Goal: Transaction & Acquisition: Purchase product/service

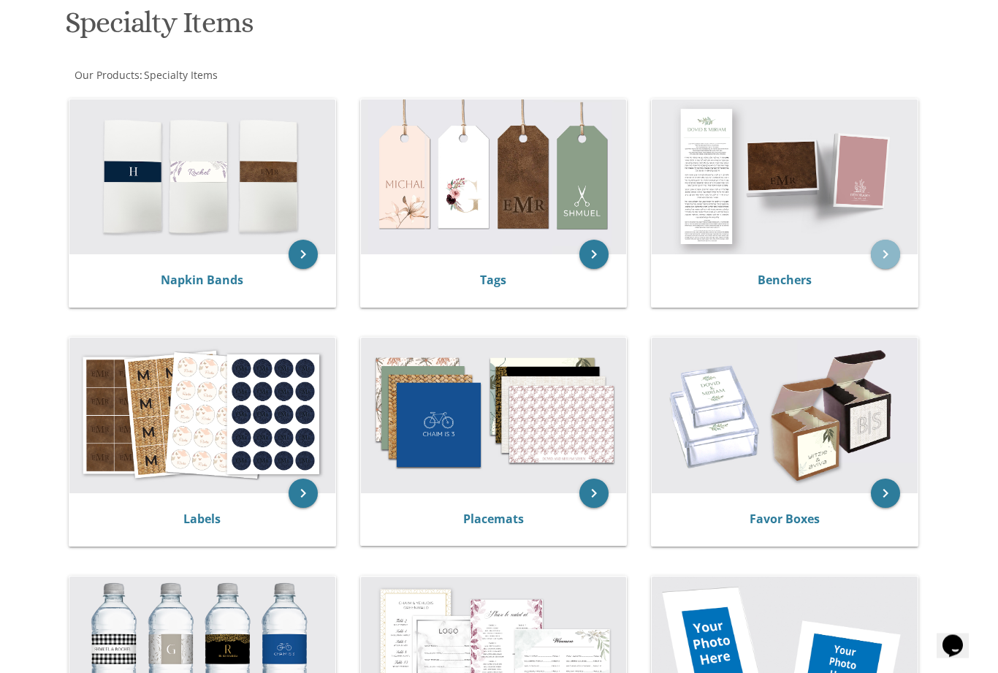
scroll to position [228, 0]
click at [889, 254] on icon "keyboard_arrow_right" at bounding box center [885, 254] width 29 height 29
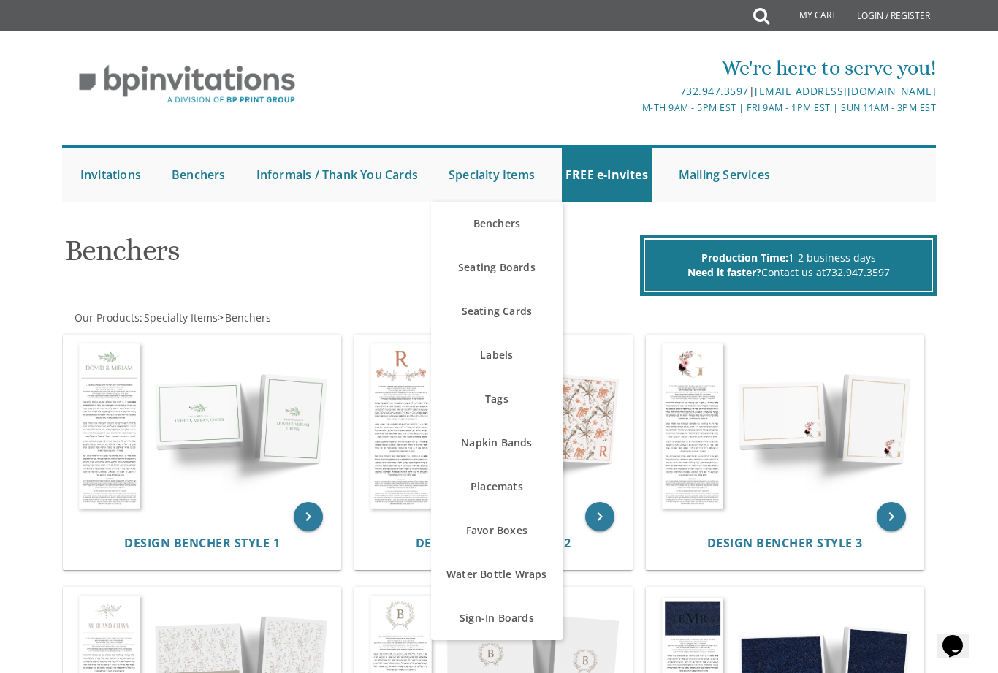
click at [518, 273] on link "Seating Boards" at bounding box center [497, 268] width 132 height 44
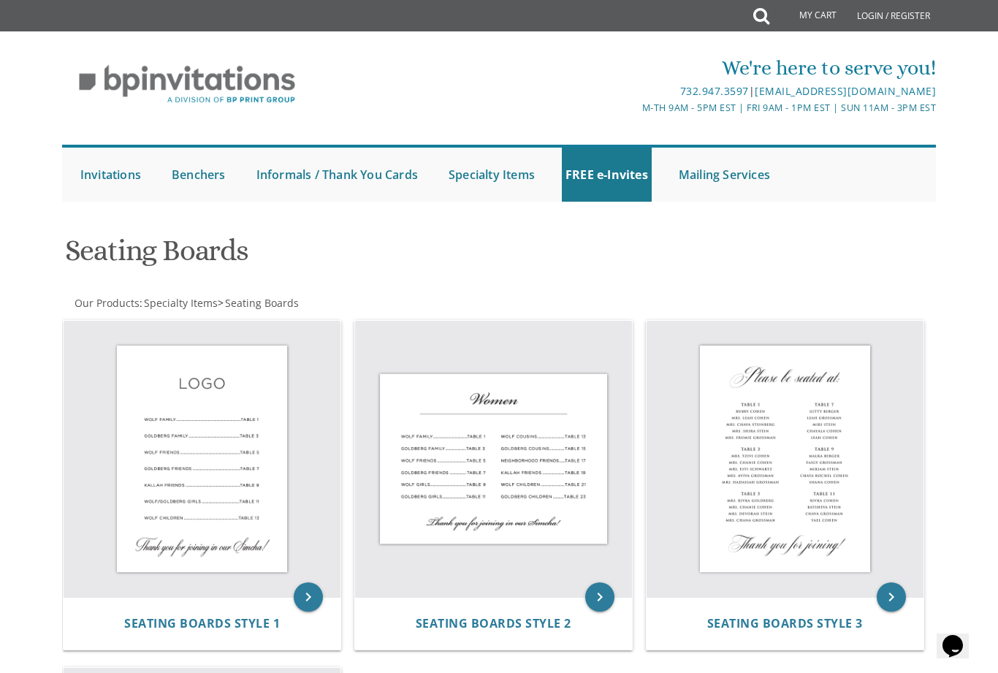
click at [742, 179] on link "Mailing Services" at bounding box center [724, 175] width 99 height 54
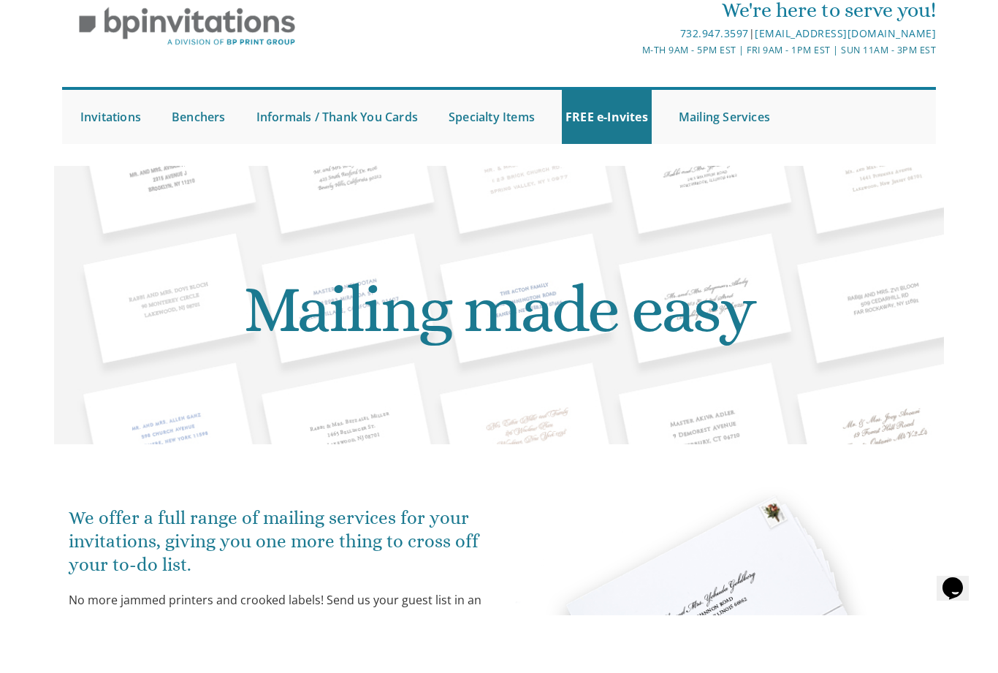
scroll to position [61, 0]
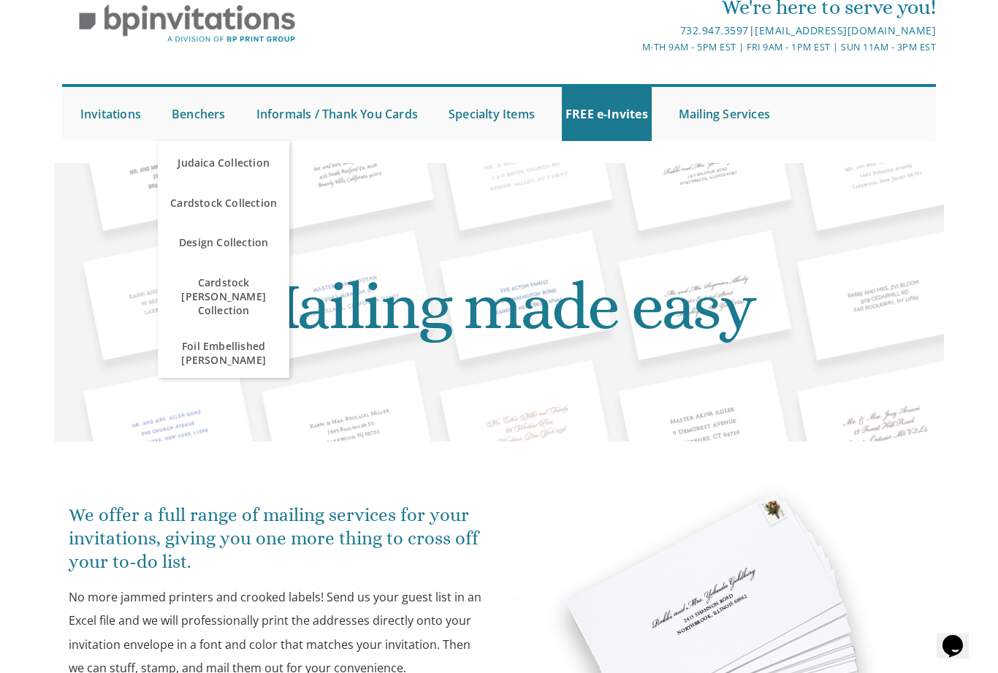
click at [259, 290] on span "Cardstock [PERSON_NAME] Collection" at bounding box center [224, 296] width 124 height 56
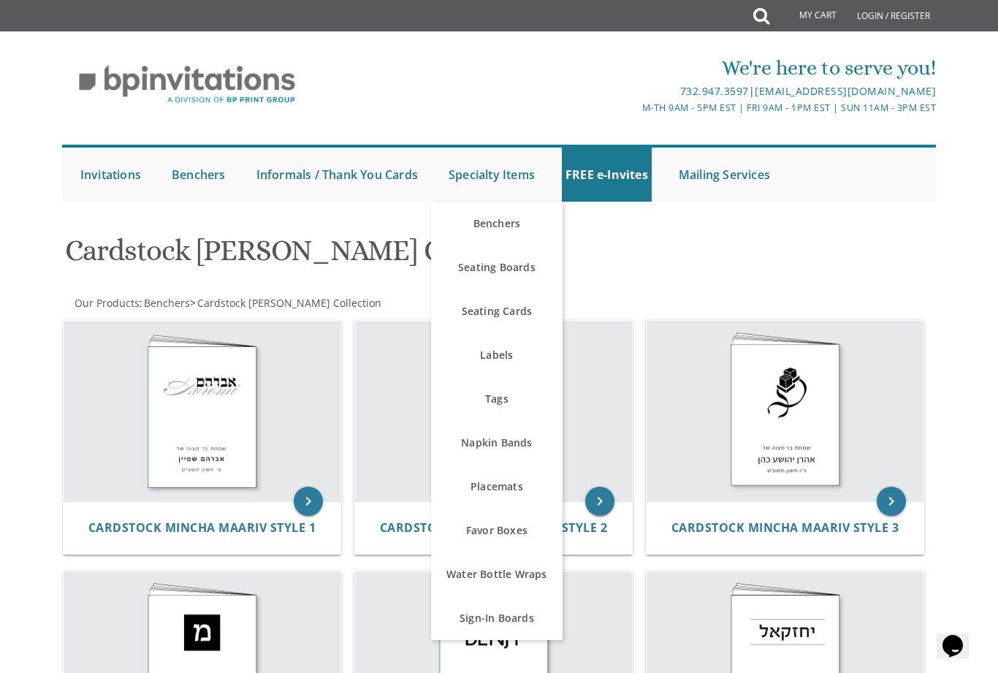
click at [526, 444] on link "Napkin Bands" at bounding box center [497, 443] width 132 height 44
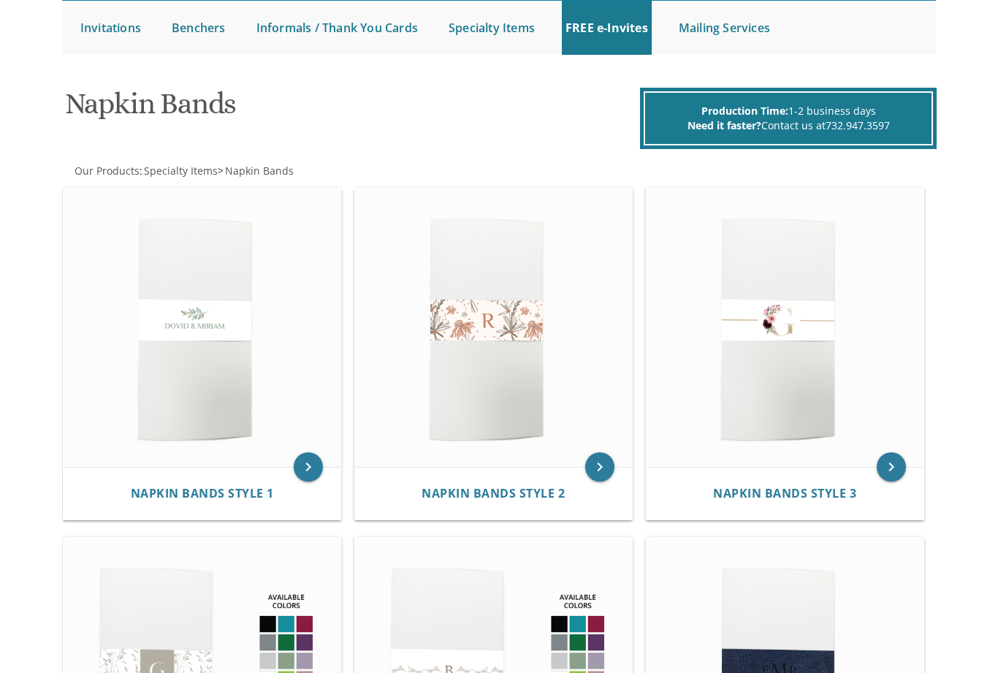
scroll to position [148, 0]
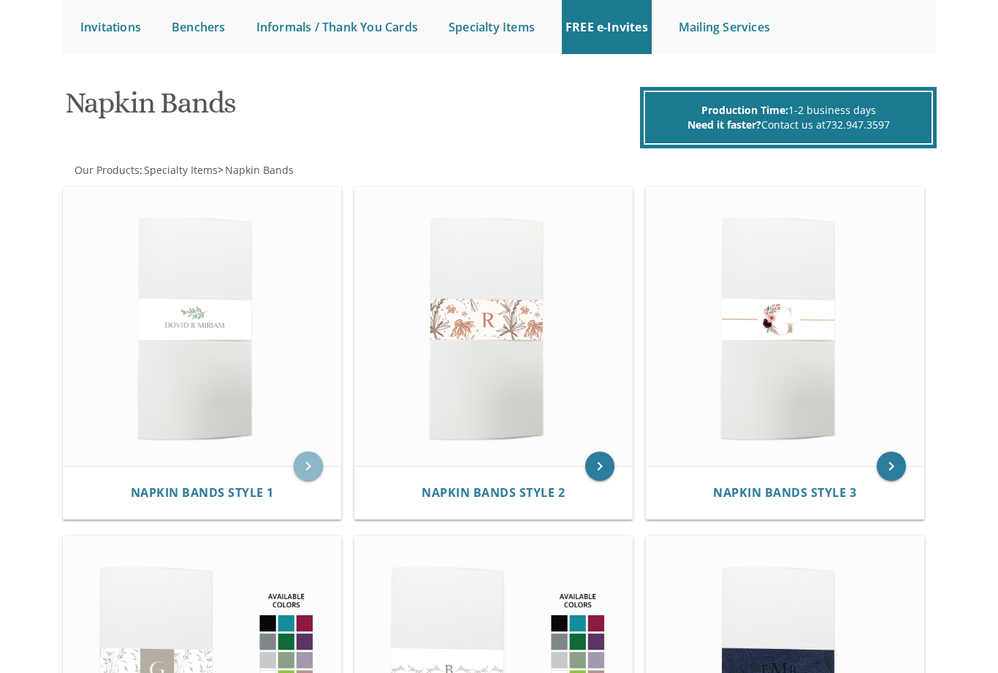
click at [299, 461] on icon "keyboard_arrow_right" at bounding box center [308, 466] width 29 height 29
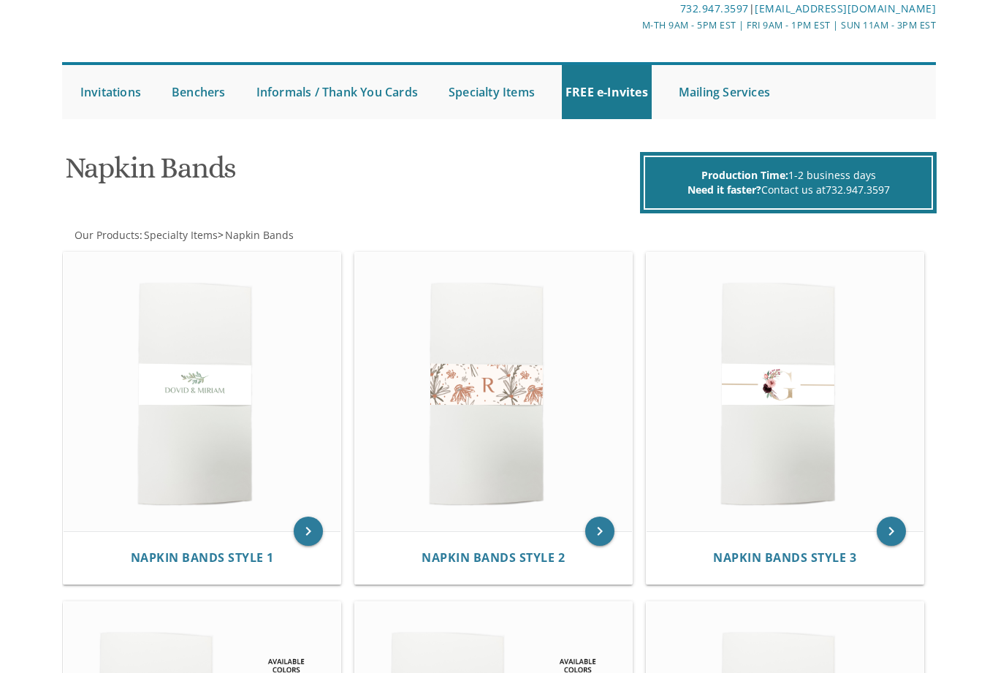
scroll to position [83, 0]
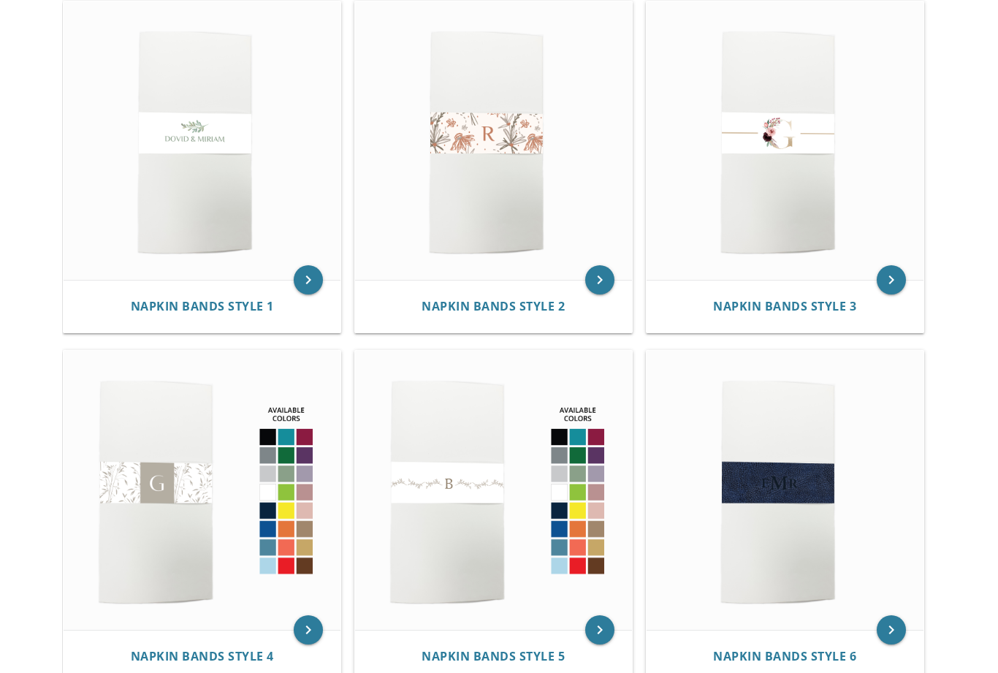
click at [534, 221] on img at bounding box center [493, 141] width 277 height 279
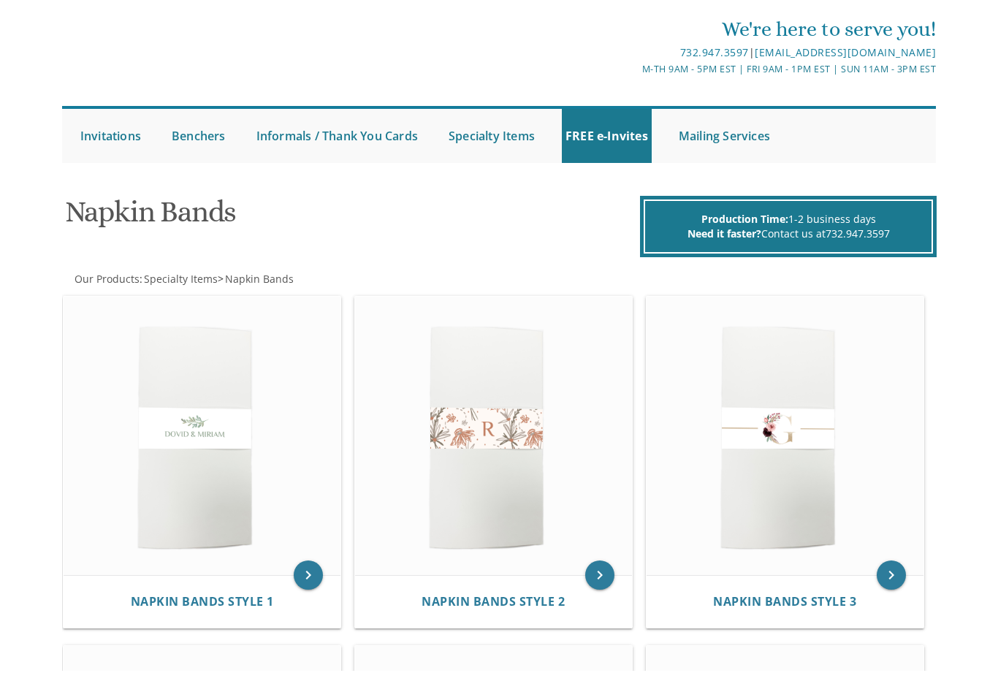
scroll to position [0, 0]
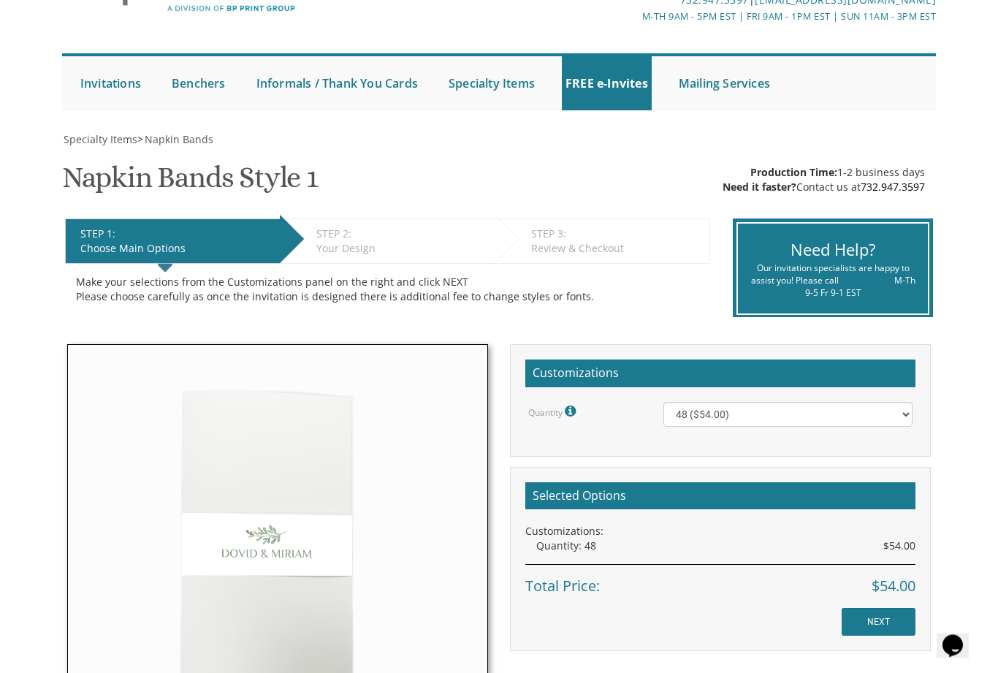
scroll to position [96, 0]
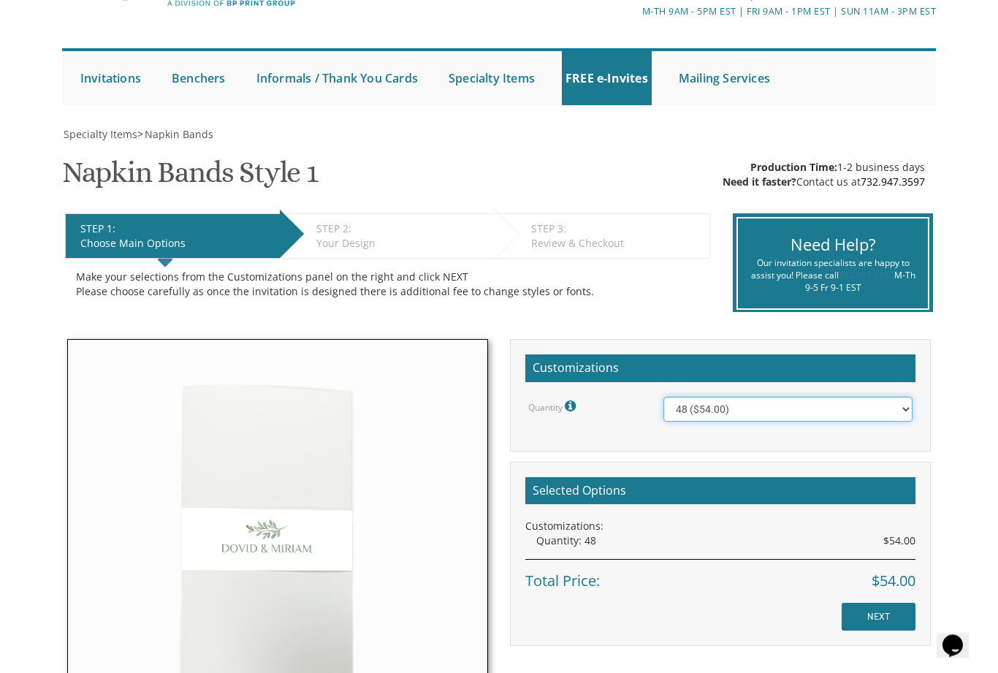
click at [887, 409] on select "48 ($54.00) 96 ($72.00) 144 ($99.00) 192 ($126.00)" at bounding box center [788, 410] width 249 height 25
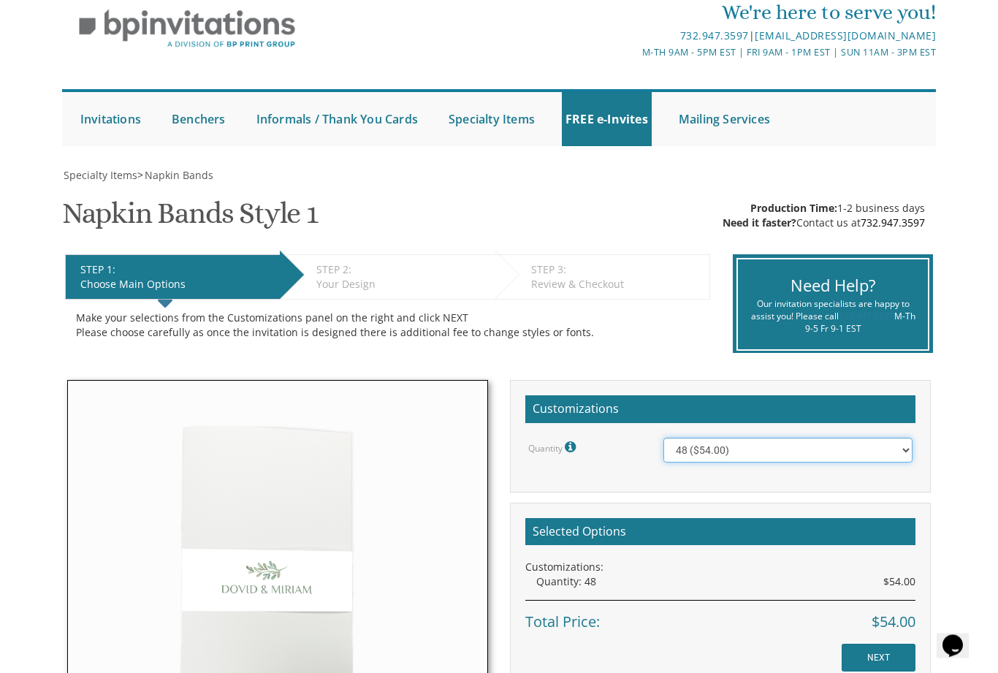
scroll to position [102, 0]
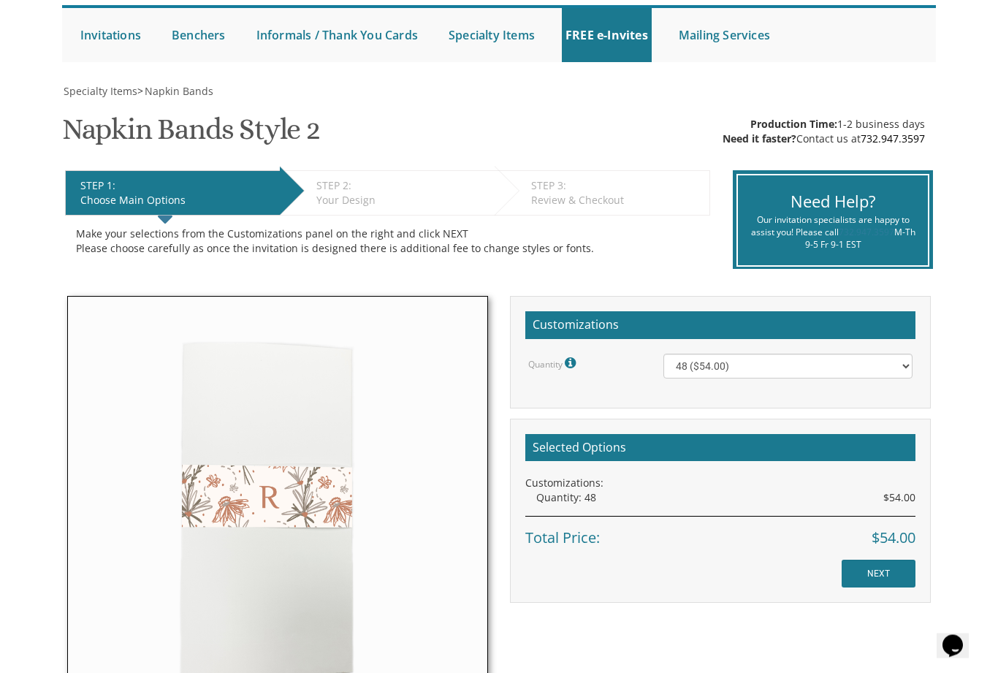
scroll to position [140, 0]
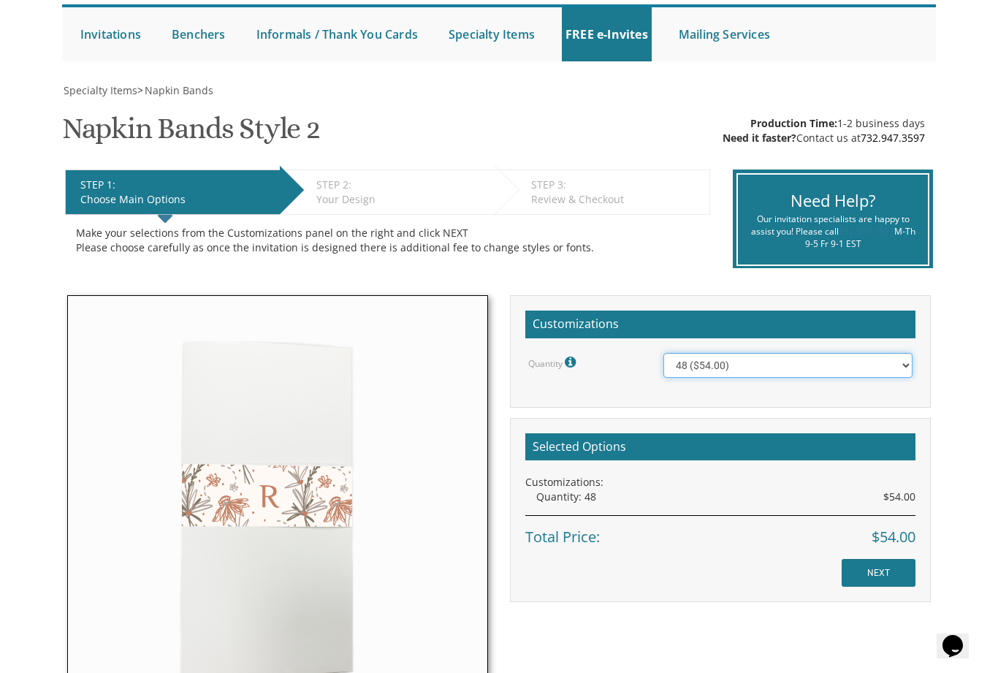
click at [743, 366] on select "48 ($54.00) 96 ($72.00) 144 ($99.00) 192 ($126.00)" at bounding box center [788, 365] width 249 height 25
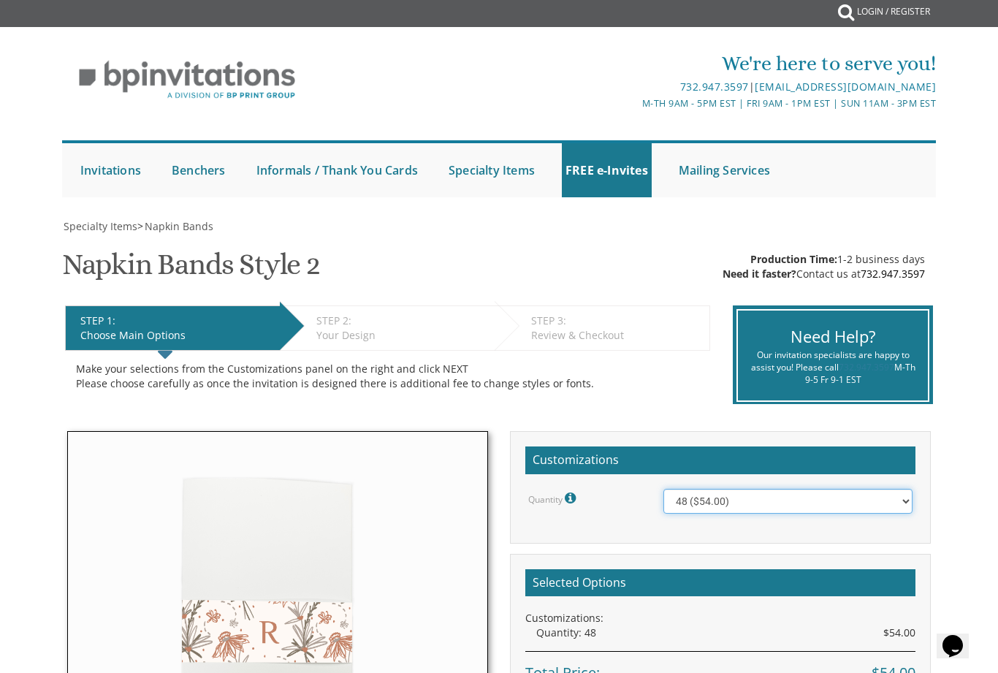
scroll to position [0, 0]
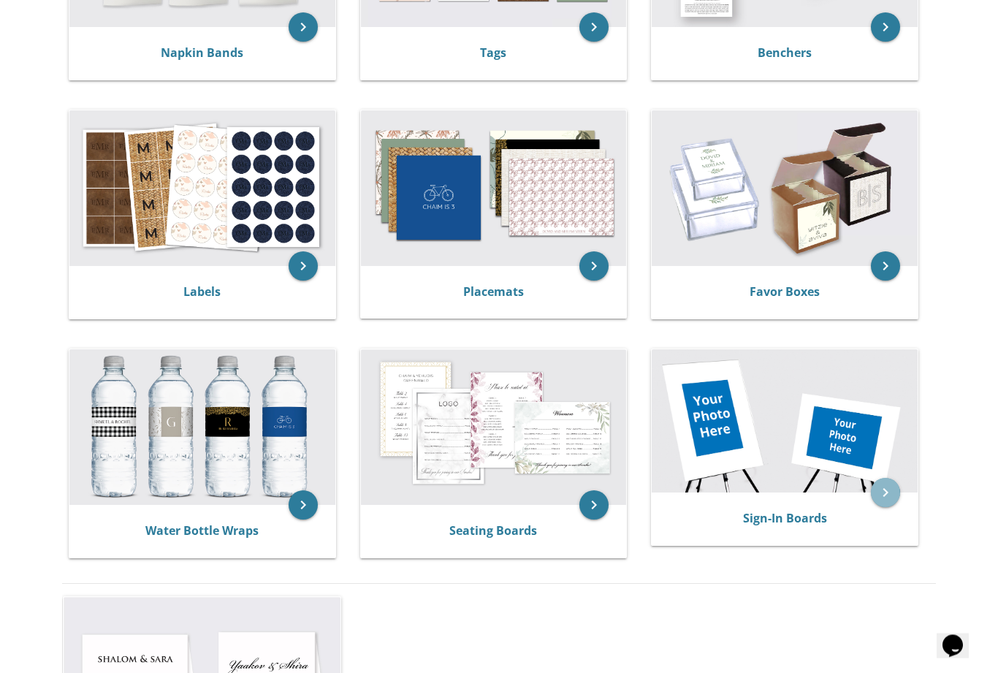
scroll to position [455, 0]
click at [872, 493] on icon "keyboard_arrow_right" at bounding box center [885, 492] width 29 height 29
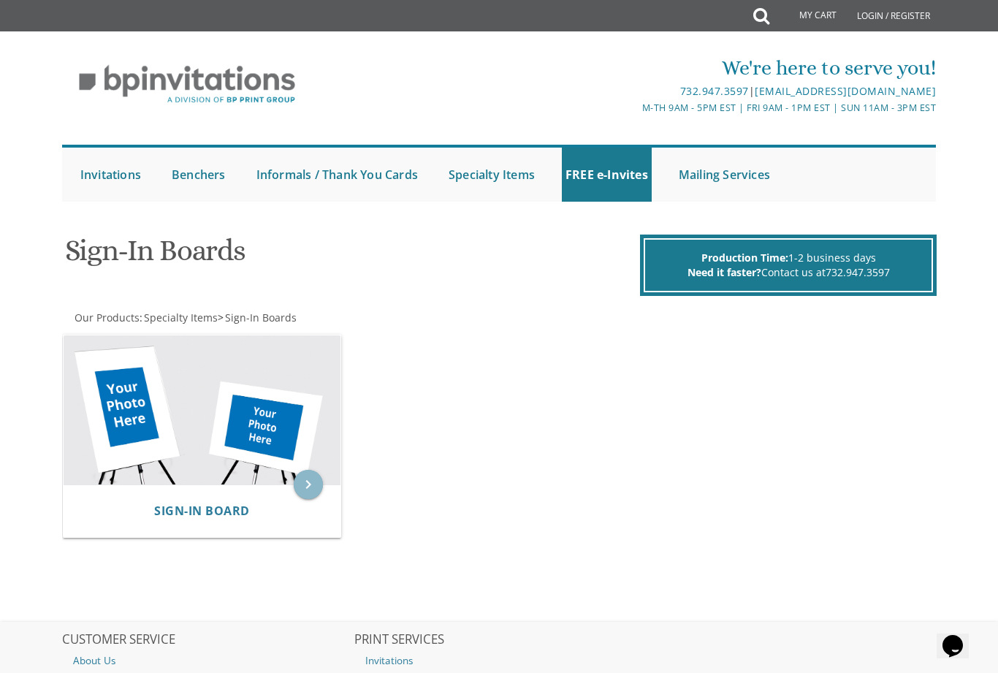
click at [308, 482] on icon "keyboard_arrow_right" at bounding box center [308, 484] width 29 height 29
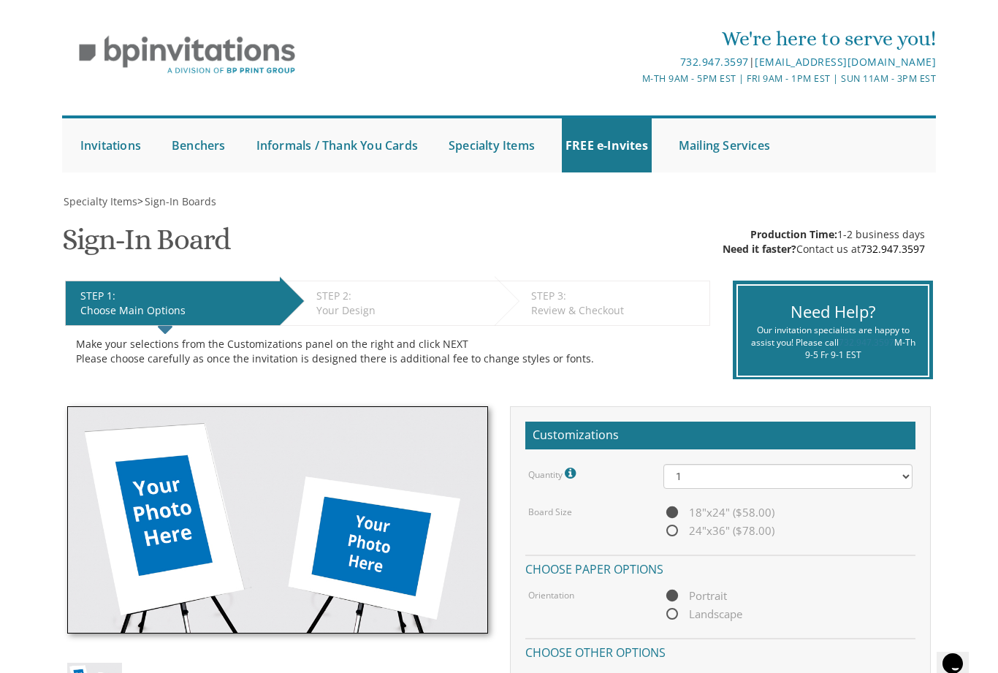
scroll to position [28, 0]
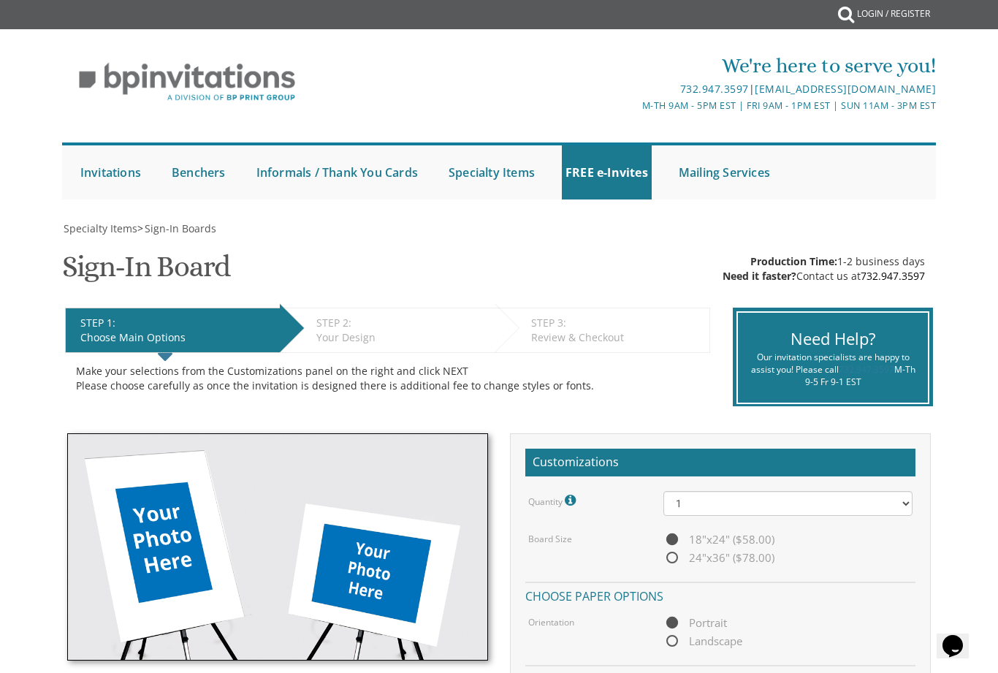
scroll to position [0, 0]
